Goal: Register for event/course

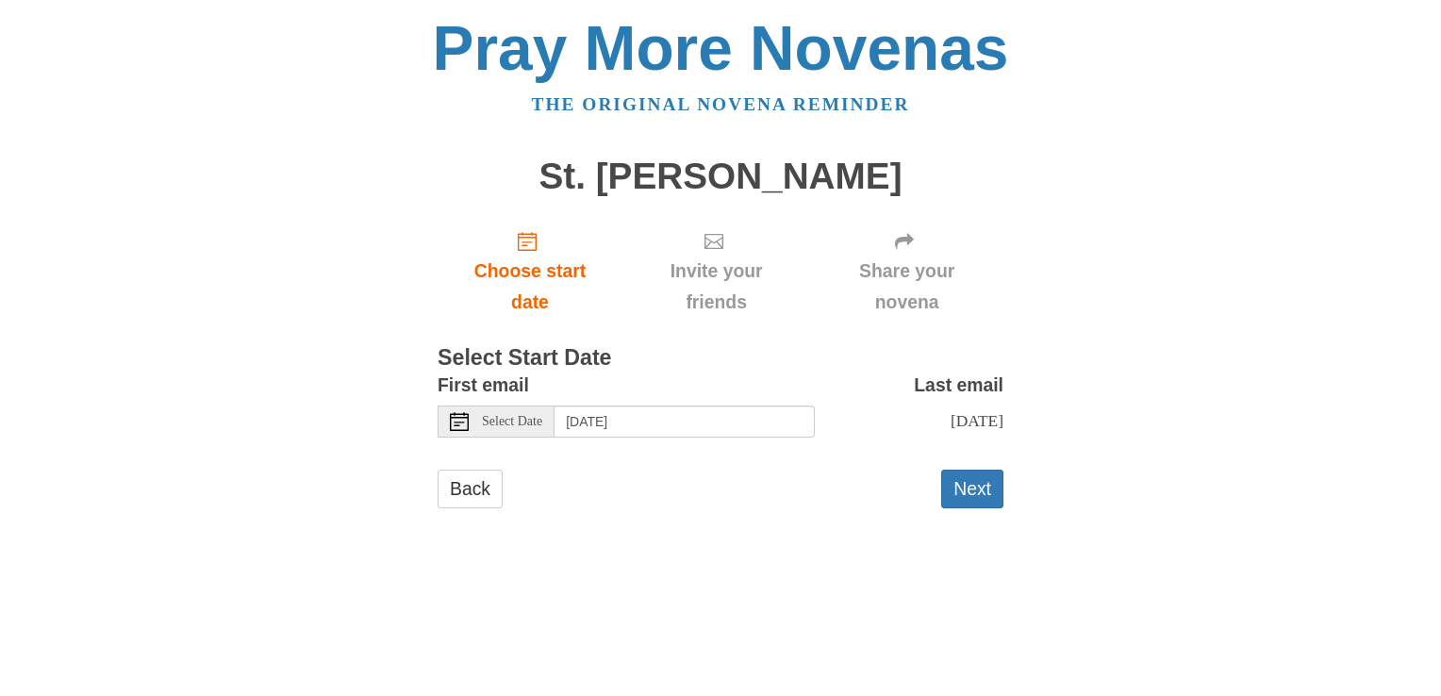
click at [535, 426] on span "Select Date" at bounding box center [512, 421] width 60 height 13
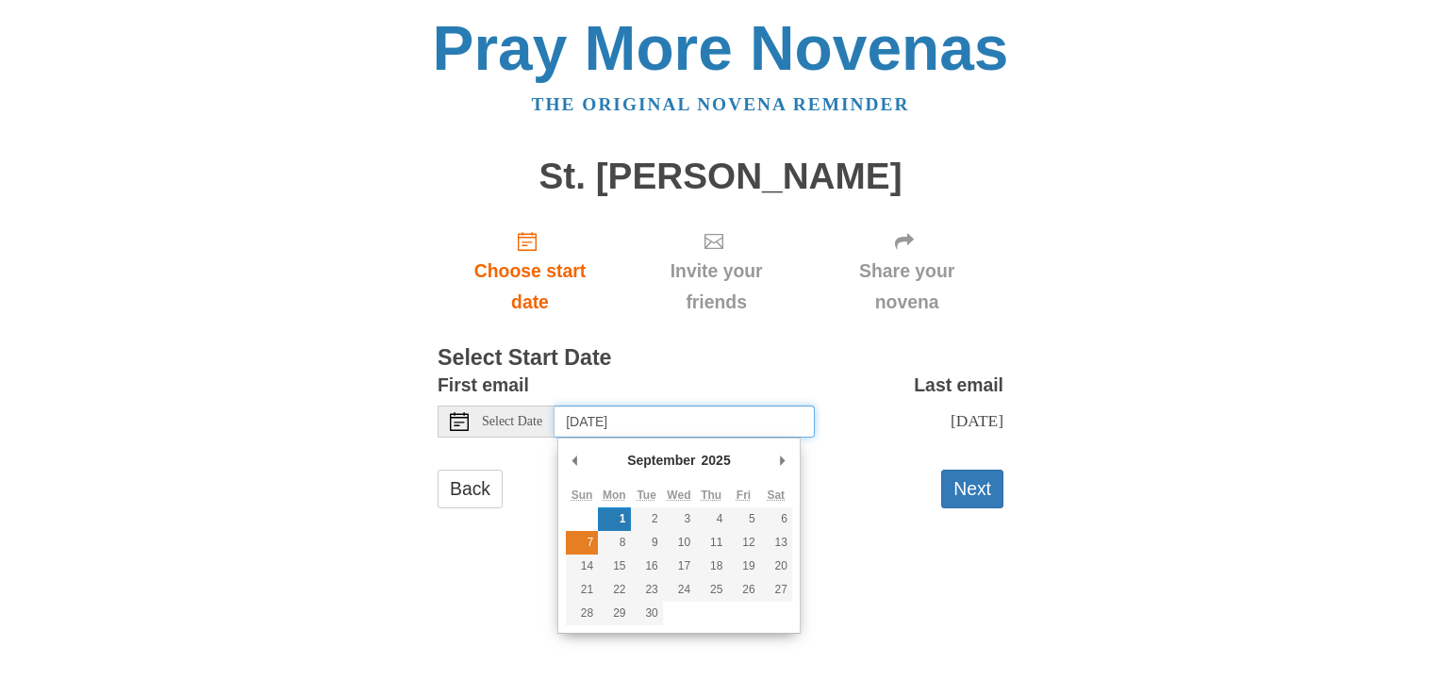
type input "Sunday, September 7th"
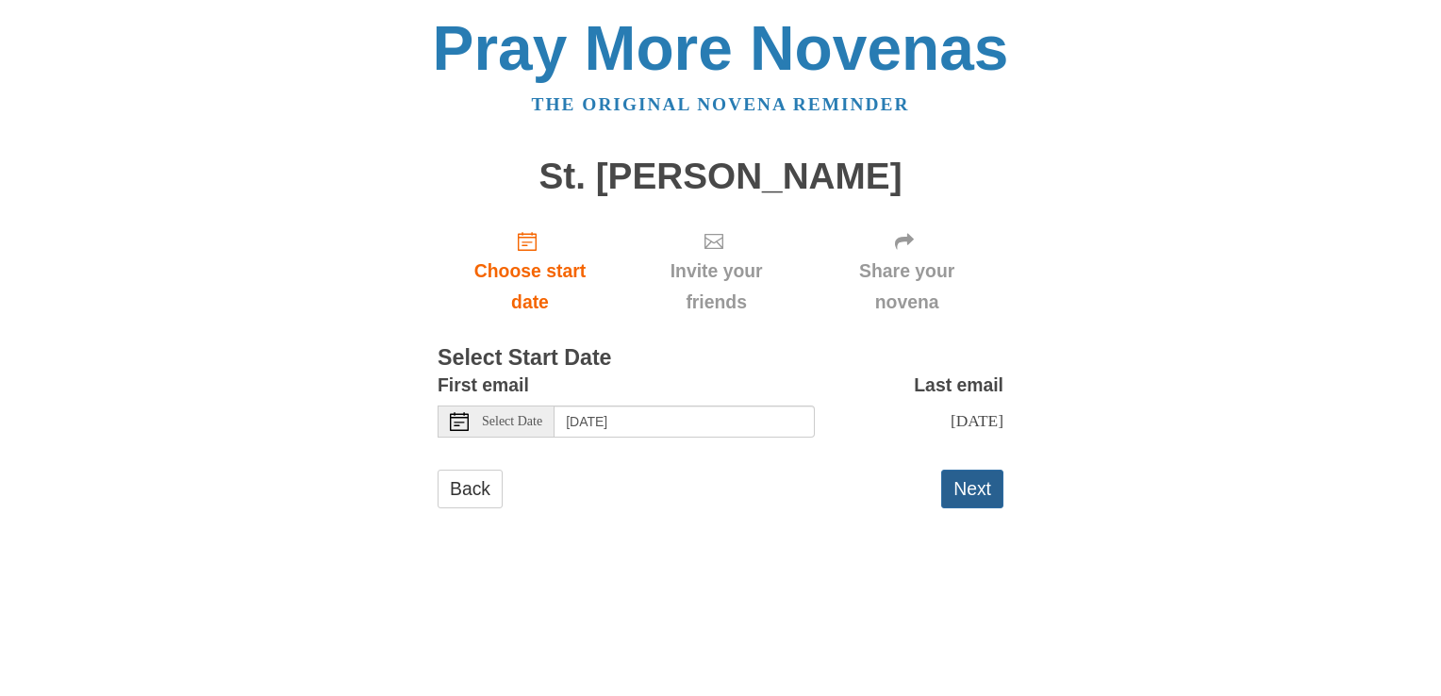
click at [986, 508] on button "Next" at bounding box center [972, 489] width 62 height 39
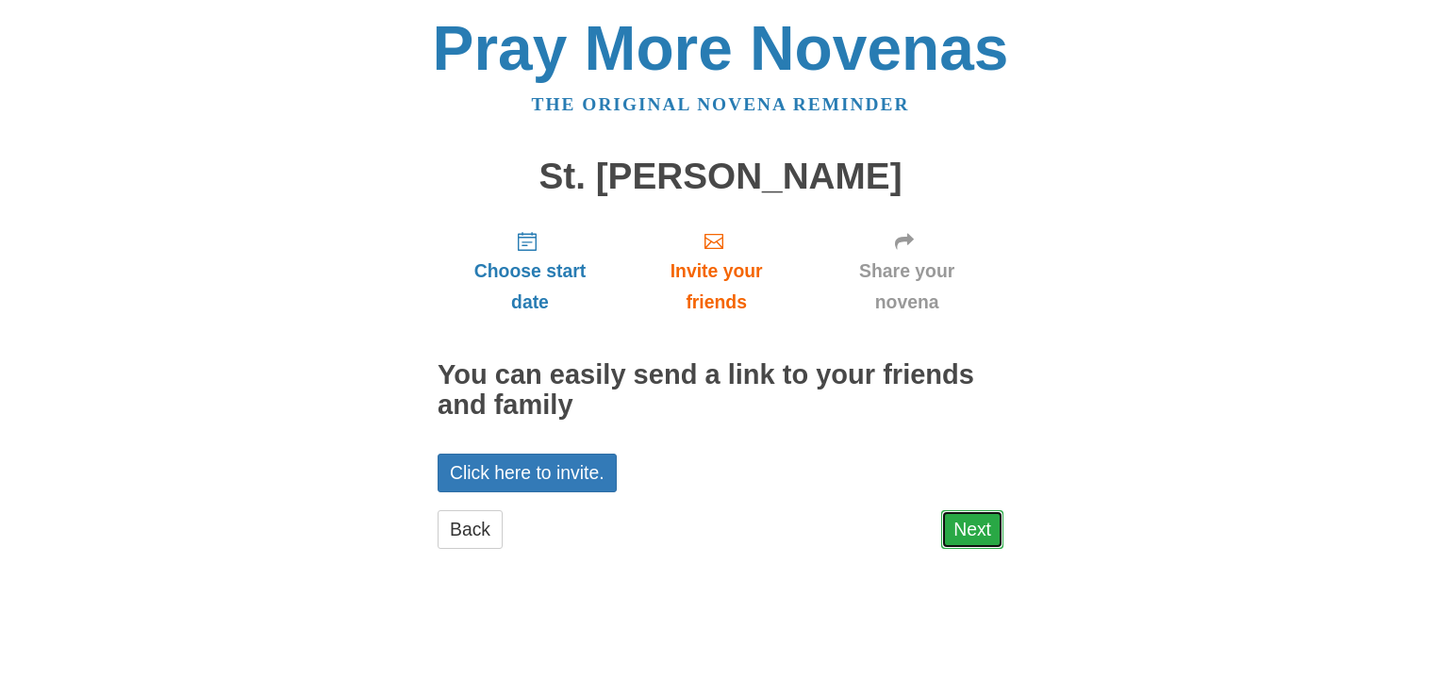
click at [953, 530] on link "Next" at bounding box center [972, 529] width 62 height 39
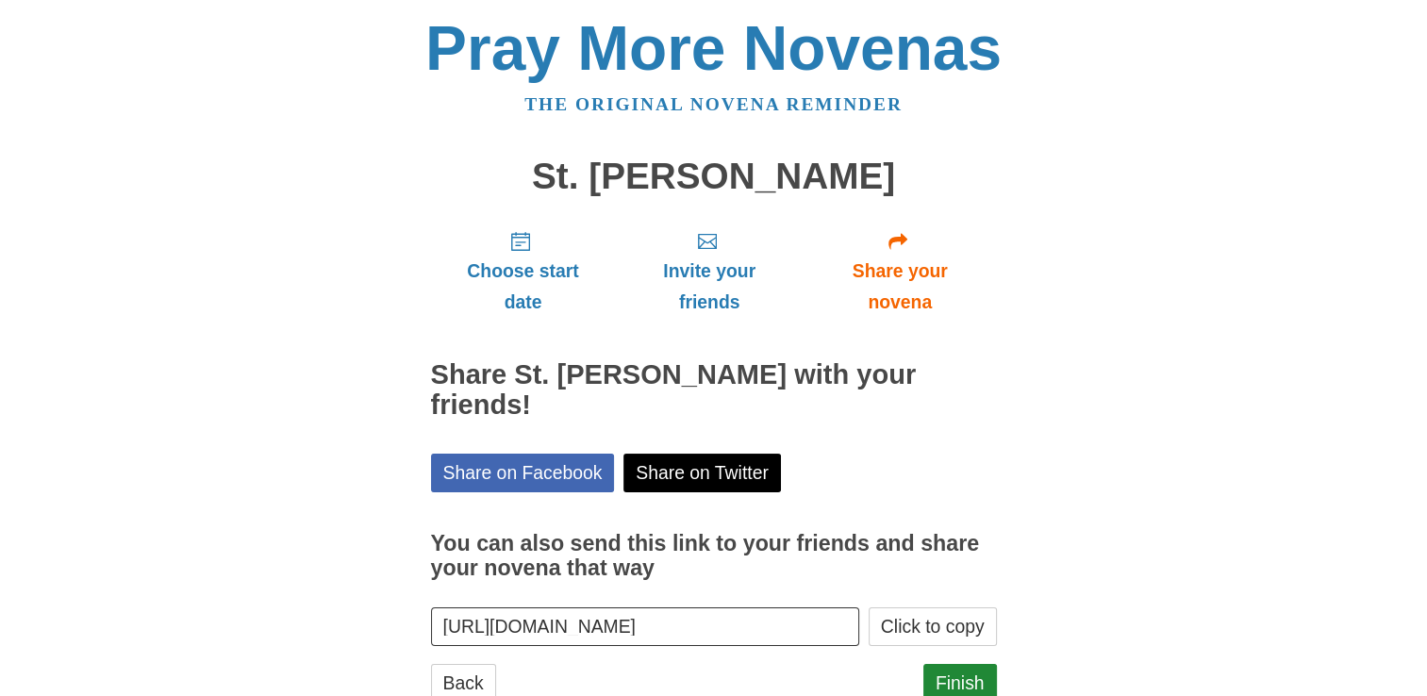
scroll to position [30, 0]
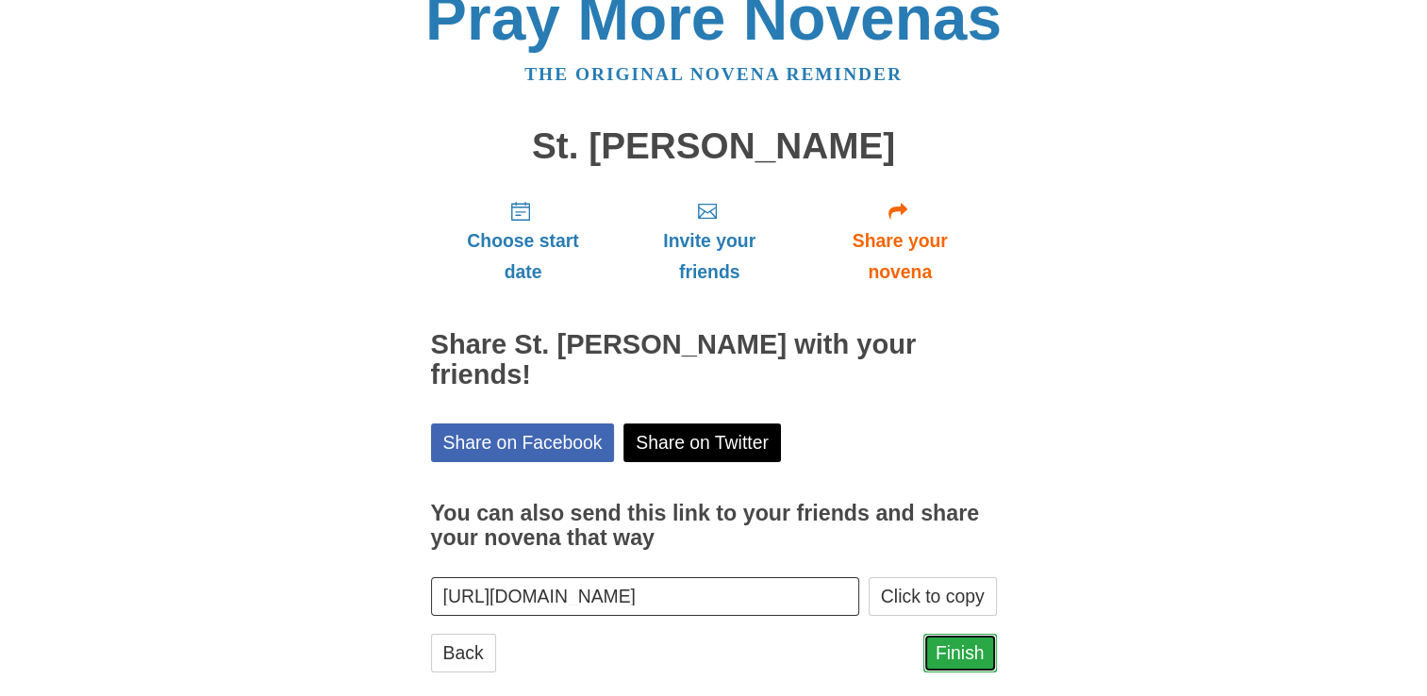
click at [966, 634] on link "Finish" at bounding box center [960, 653] width 74 height 39
